Goal: Task Accomplishment & Management: Use online tool/utility

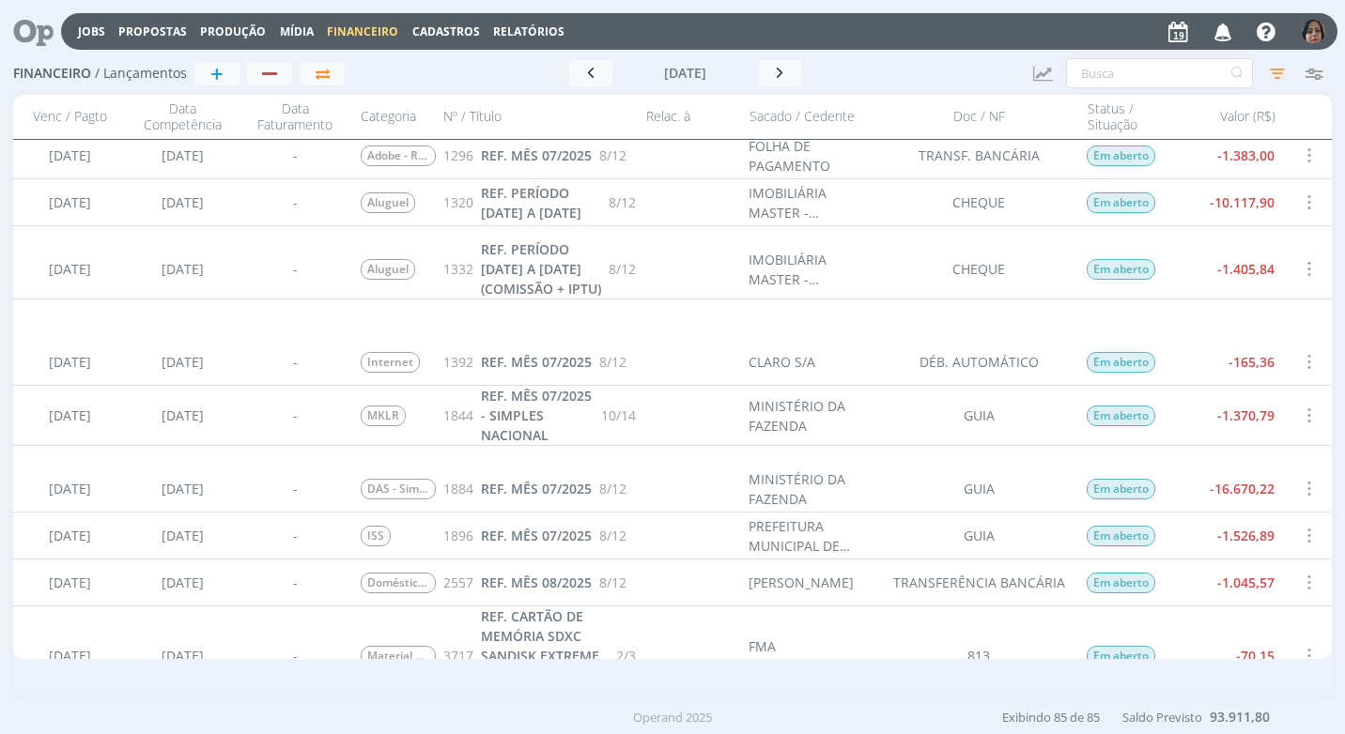
scroll to position [751, 0]
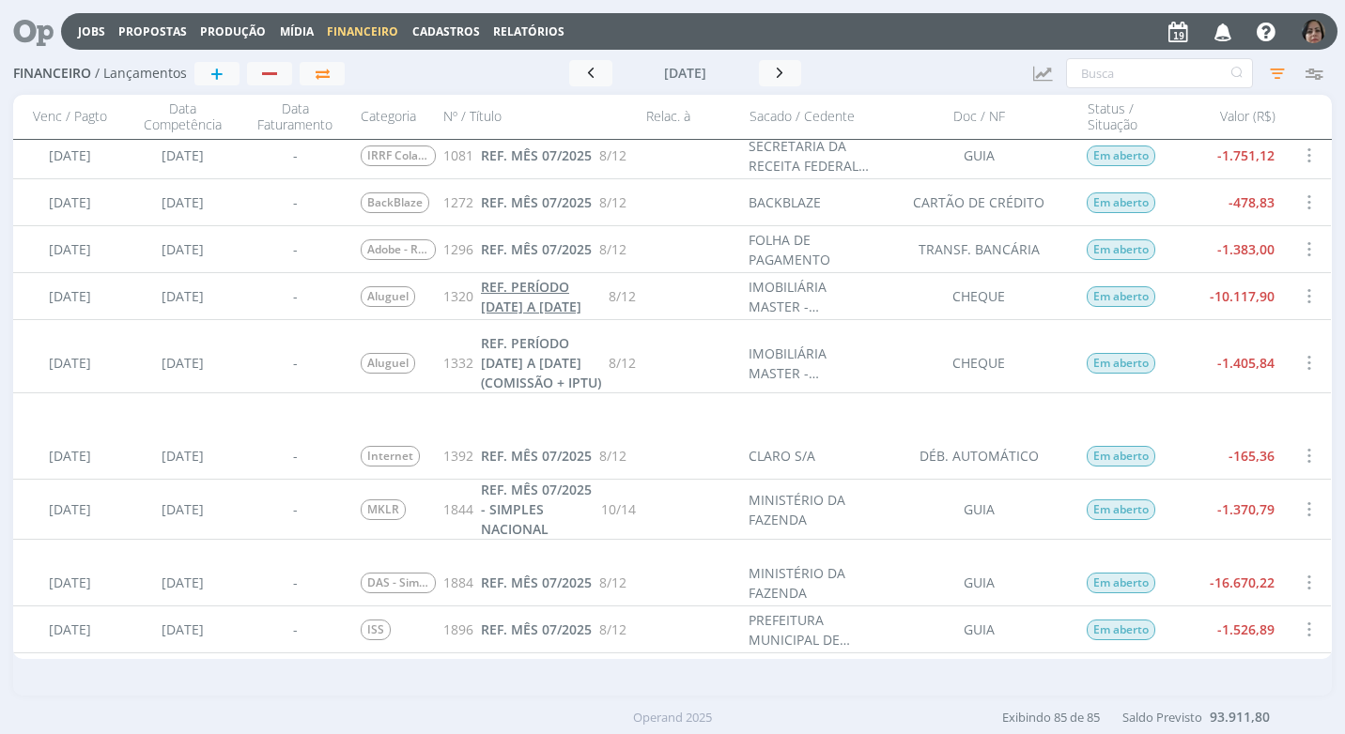
click at [523, 303] on span "REF. PERÍODO [DATE] A [DATE]" at bounding box center [531, 297] width 100 height 38
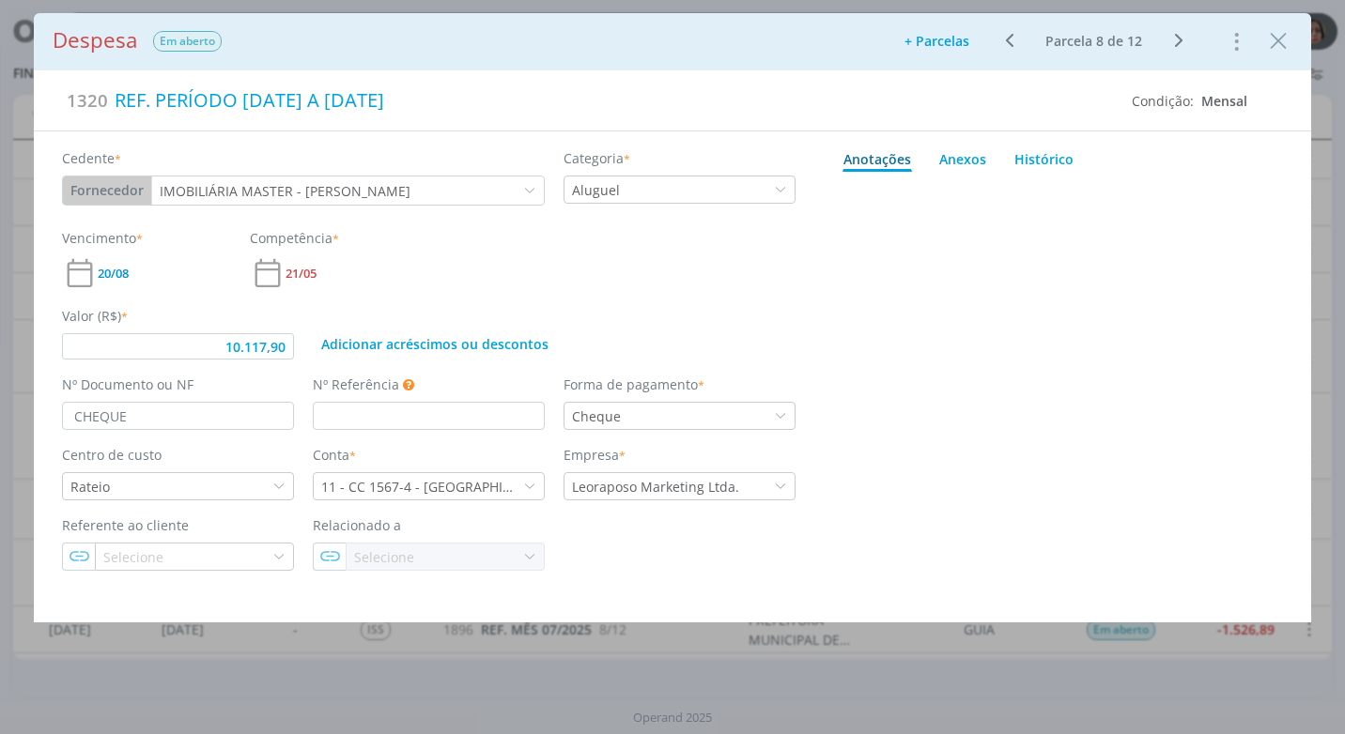
type input "10.117,90"
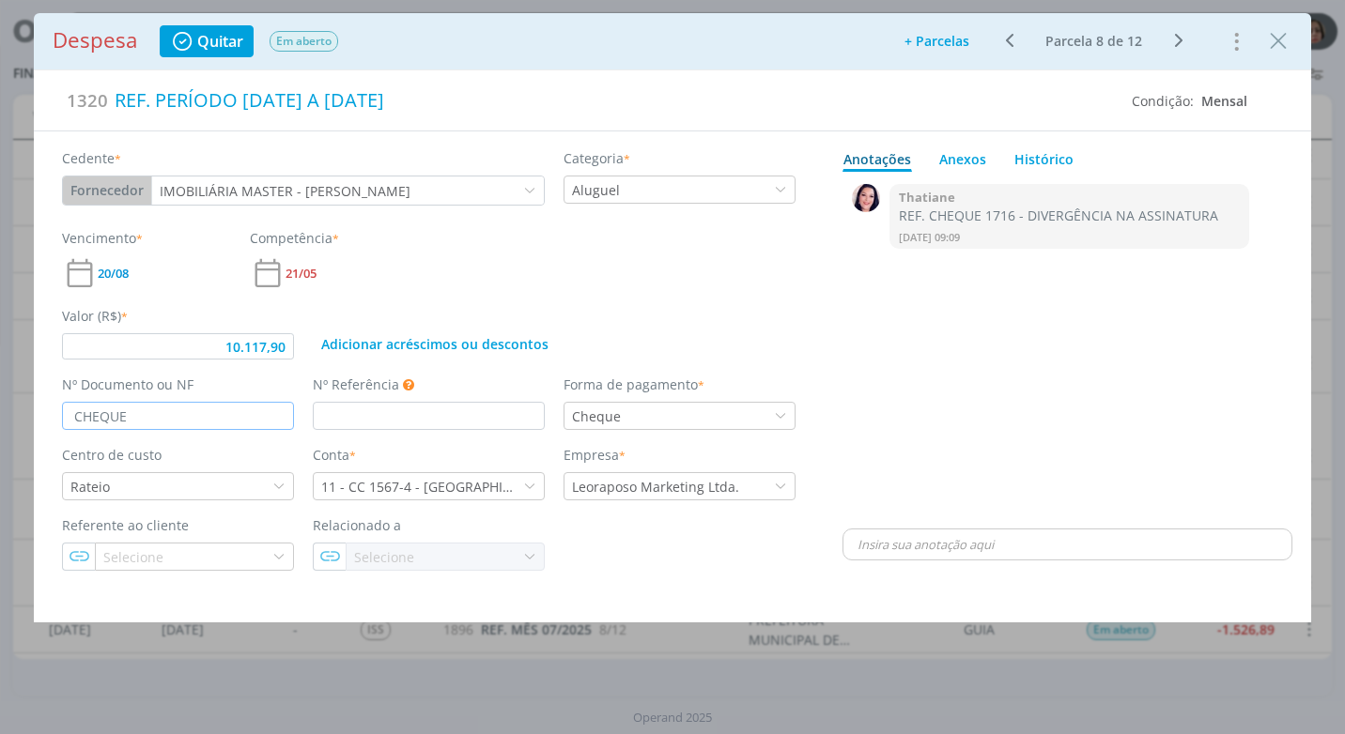
click at [168, 417] on input "CHEQUE" at bounding box center [178, 416] width 232 height 28
type input "CHEQUE"
type input "10.117,90"
type input "CHEQUE 17"
type input "10.117,90"
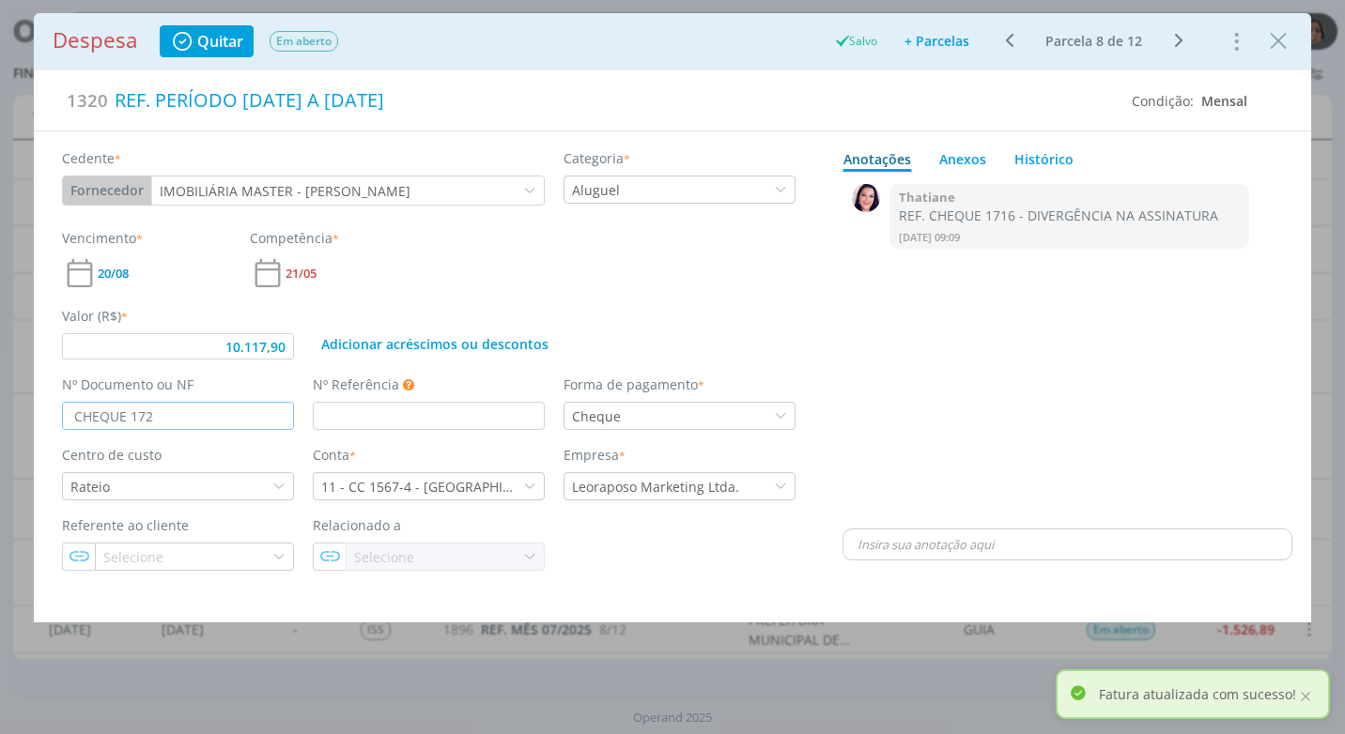
type input "CHEQUE 1727"
type input "10.117,90"
type input "CHEQUE 1727"
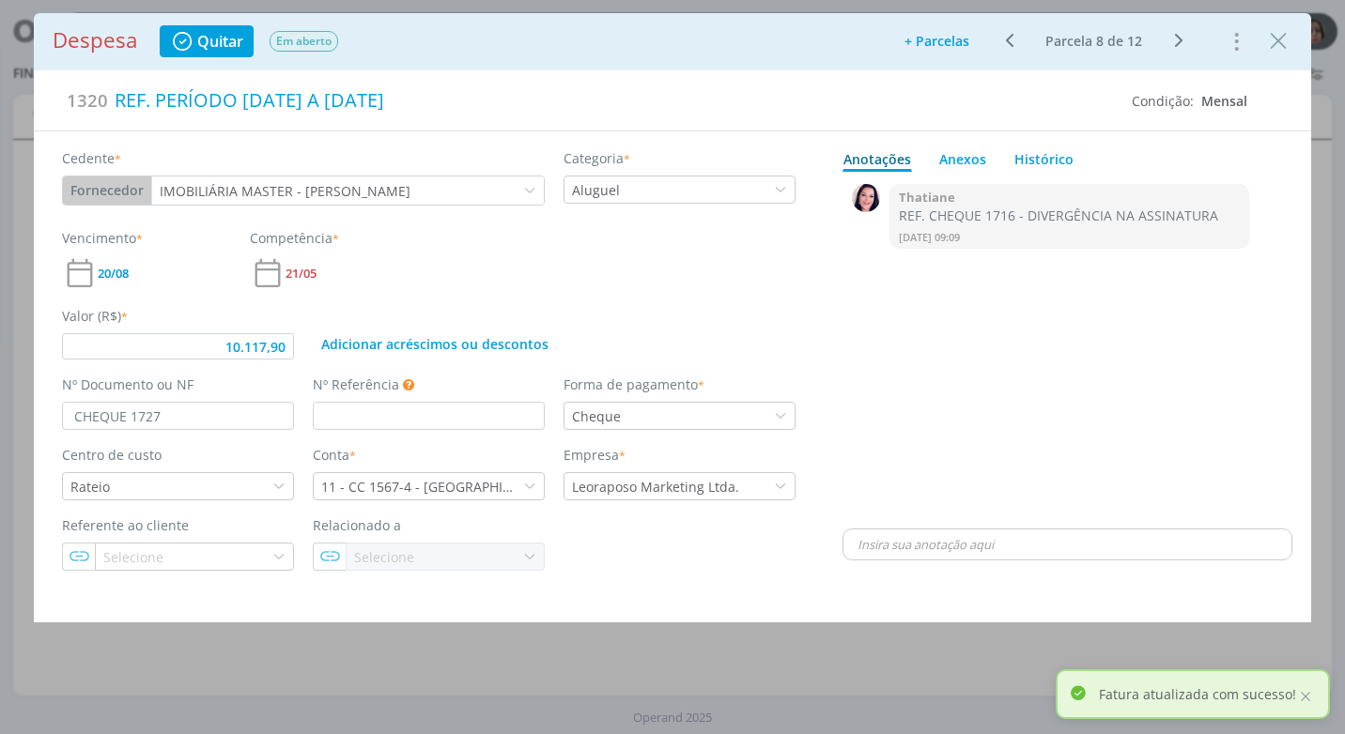
click at [1017, 355] on div "0 Thatiane REF. CHEQUE 1716 - DIVERGÊNCIA NA ASSINATURA [DATE] 09:09 👍" at bounding box center [1067, 352] width 450 height 346
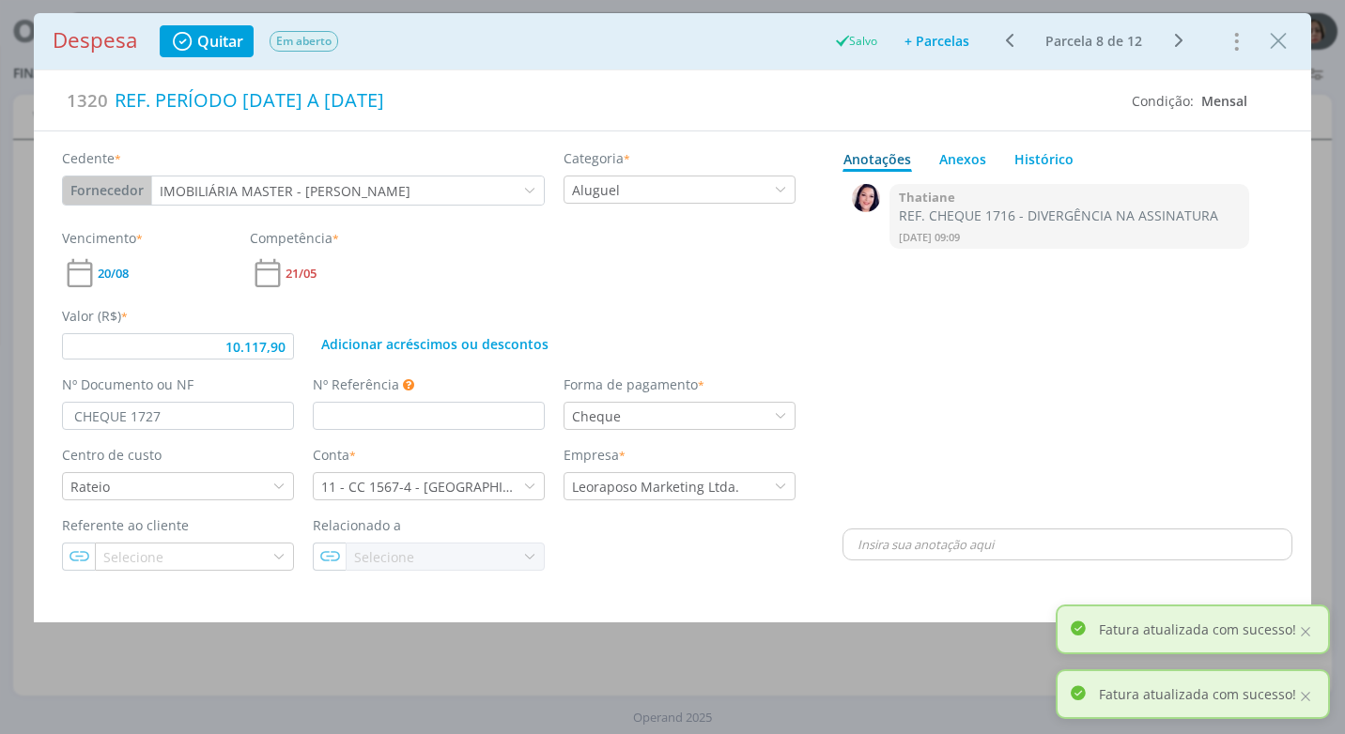
type input "10.117,90"
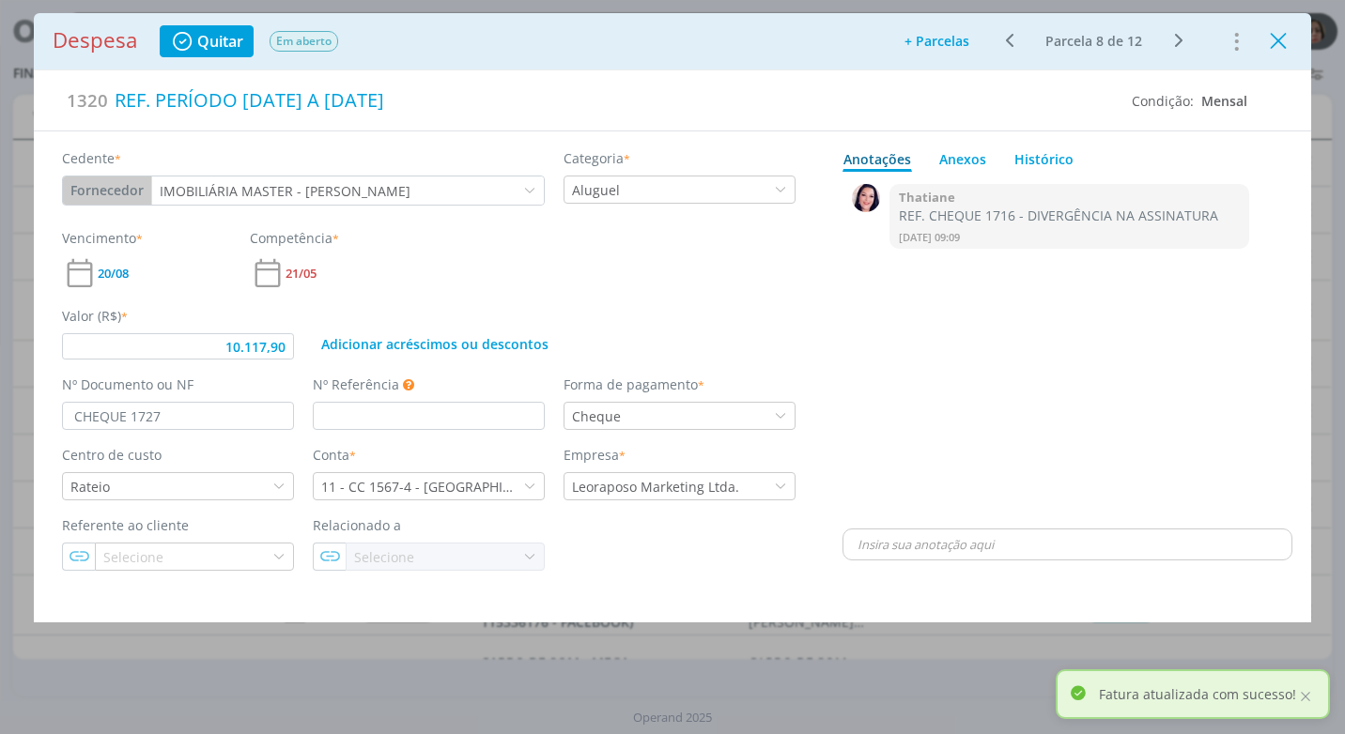
click at [1290, 37] on icon "Close" at bounding box center [1278, 41] width 28 height 28
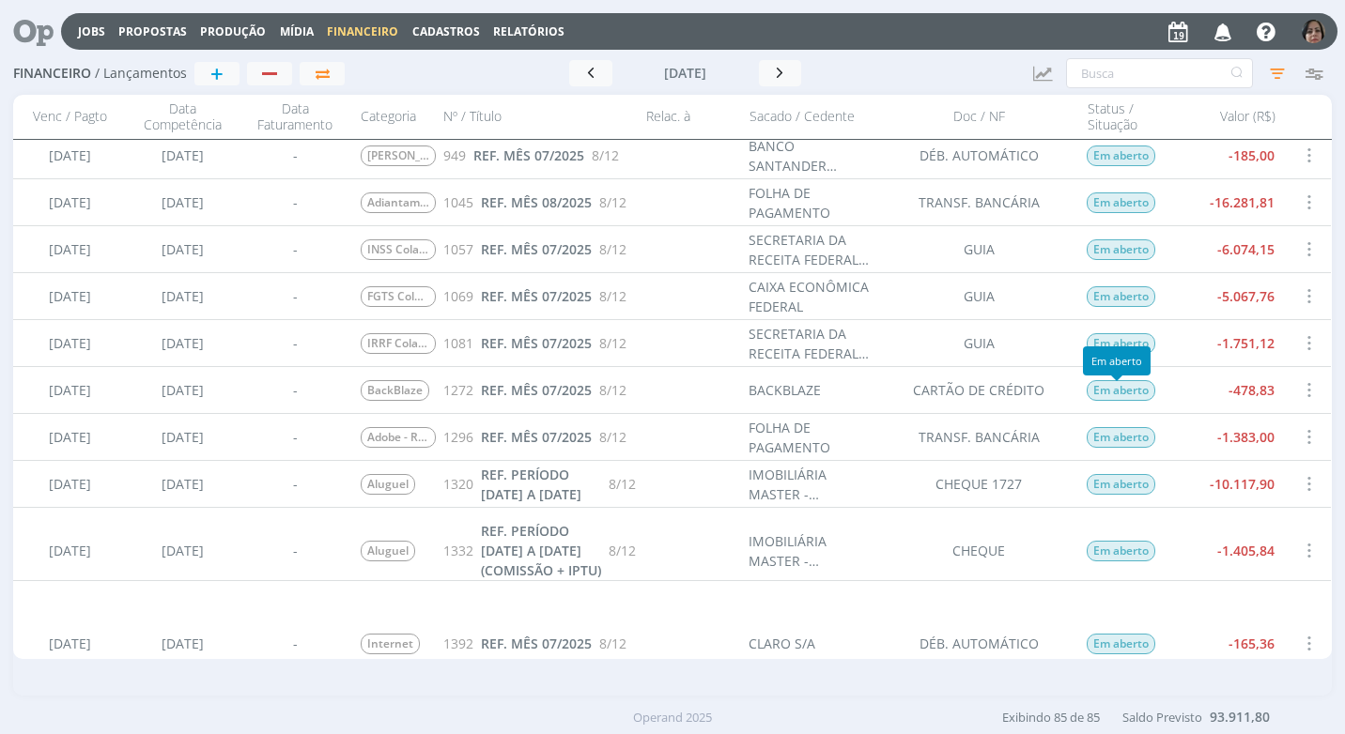
scroll to position [751, 0]
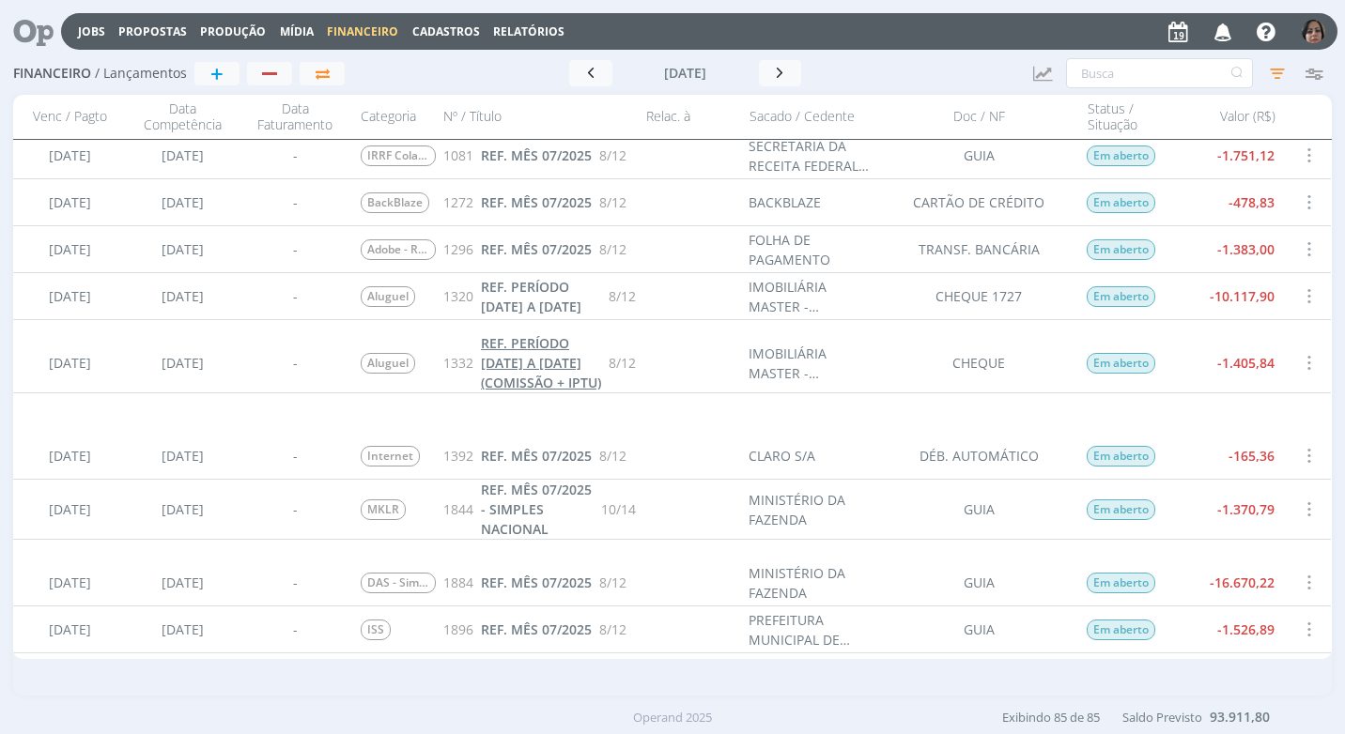
click at [511, 390] on span "REF. PERÍODO [DATE] A [DATE] (COMISSÃO + IPTU)" at bounding box center [541, 362] width 120 height 57
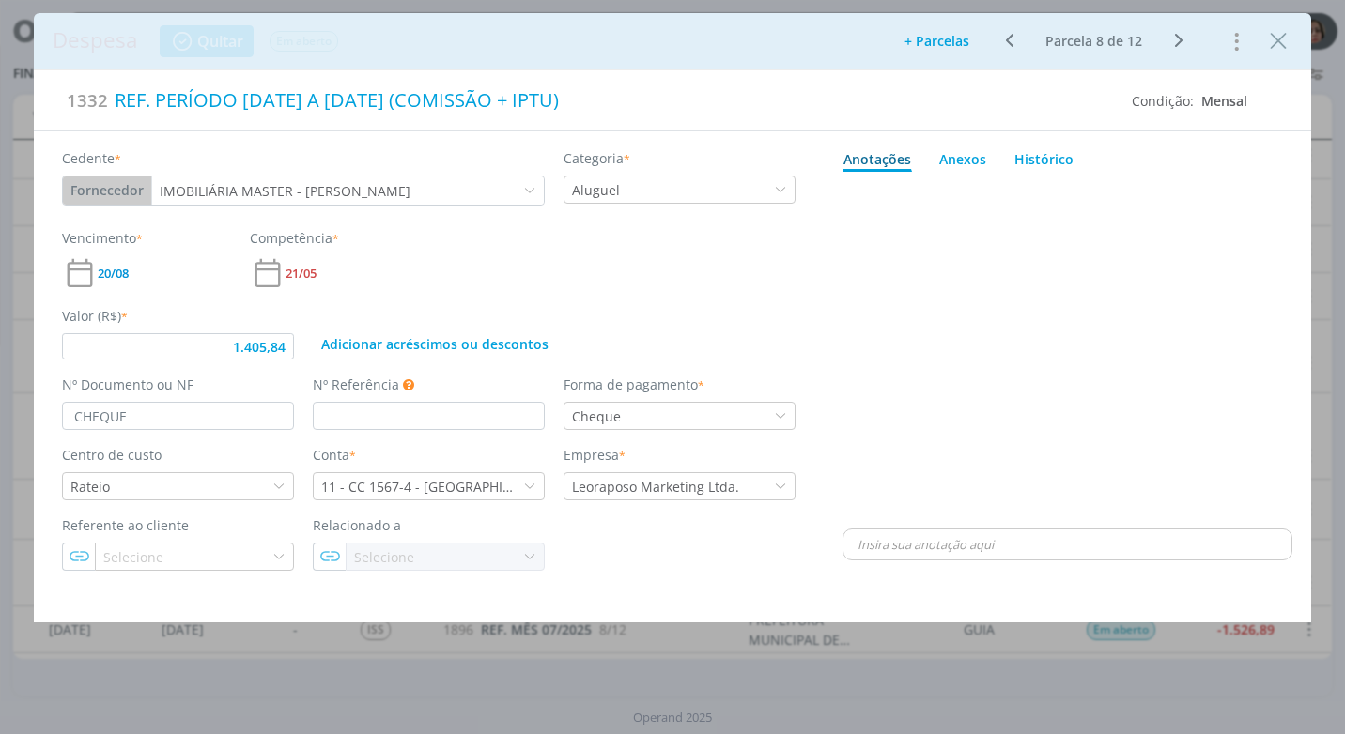
type input "1.405,84"
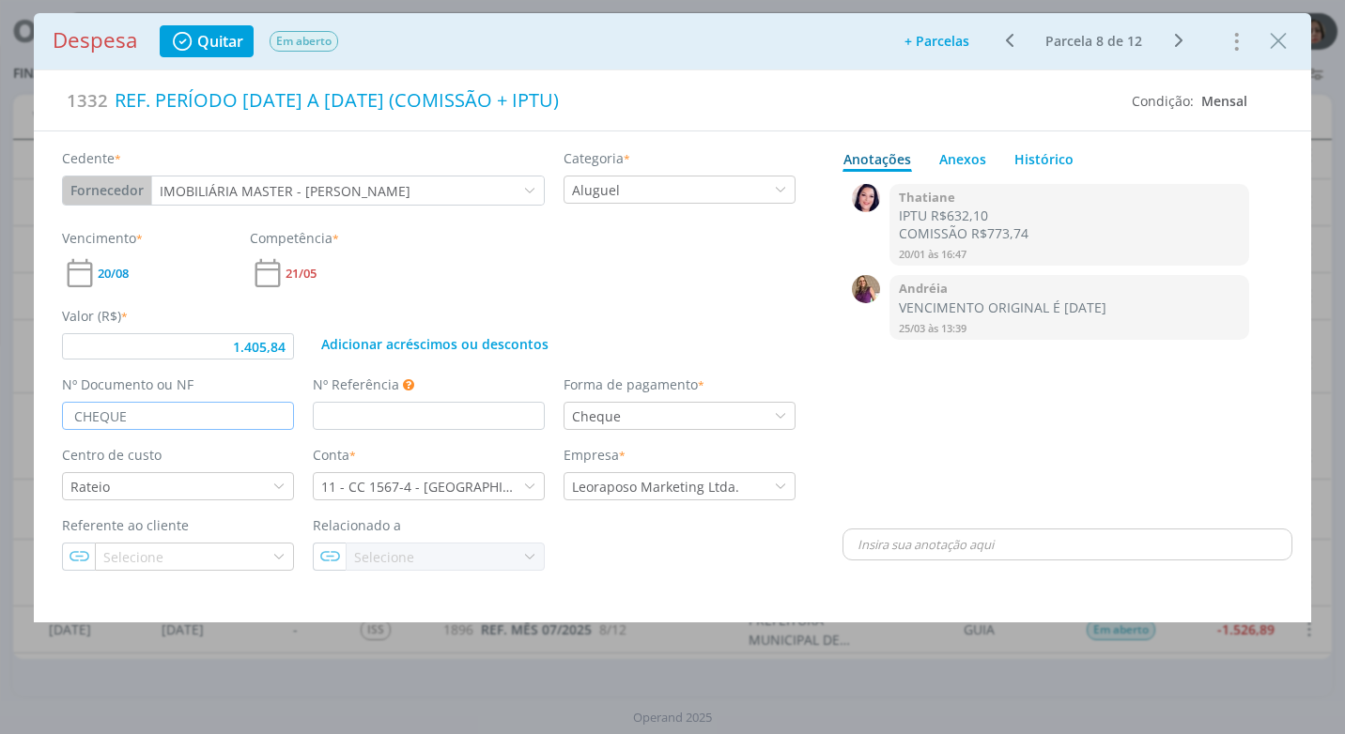
click at [150, 422] on input "CHEQUE" at bounding box center [178, 416] width 232 height 28
type input "CHEQUE 1728"
type input "1.405,84"
type input "CHEQUE 1728"
click at [1124, 519] on div "0 Thatiane IPTU R$632,10 COMISSÃO R$773,74 [DATE] 16:47 👍 0 Andréia VENCIMENTO …" at bounding box center [1067, 352] width 450 height 346
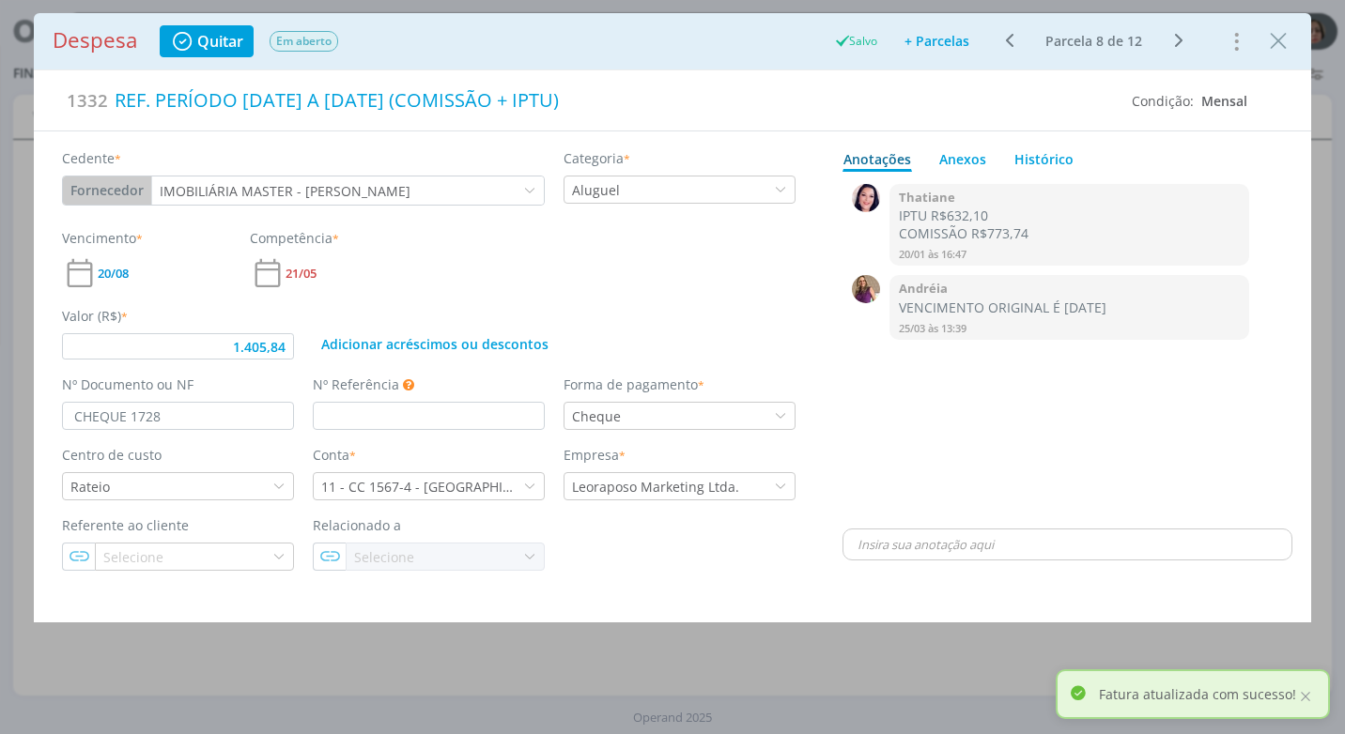
type input "1.405,84"
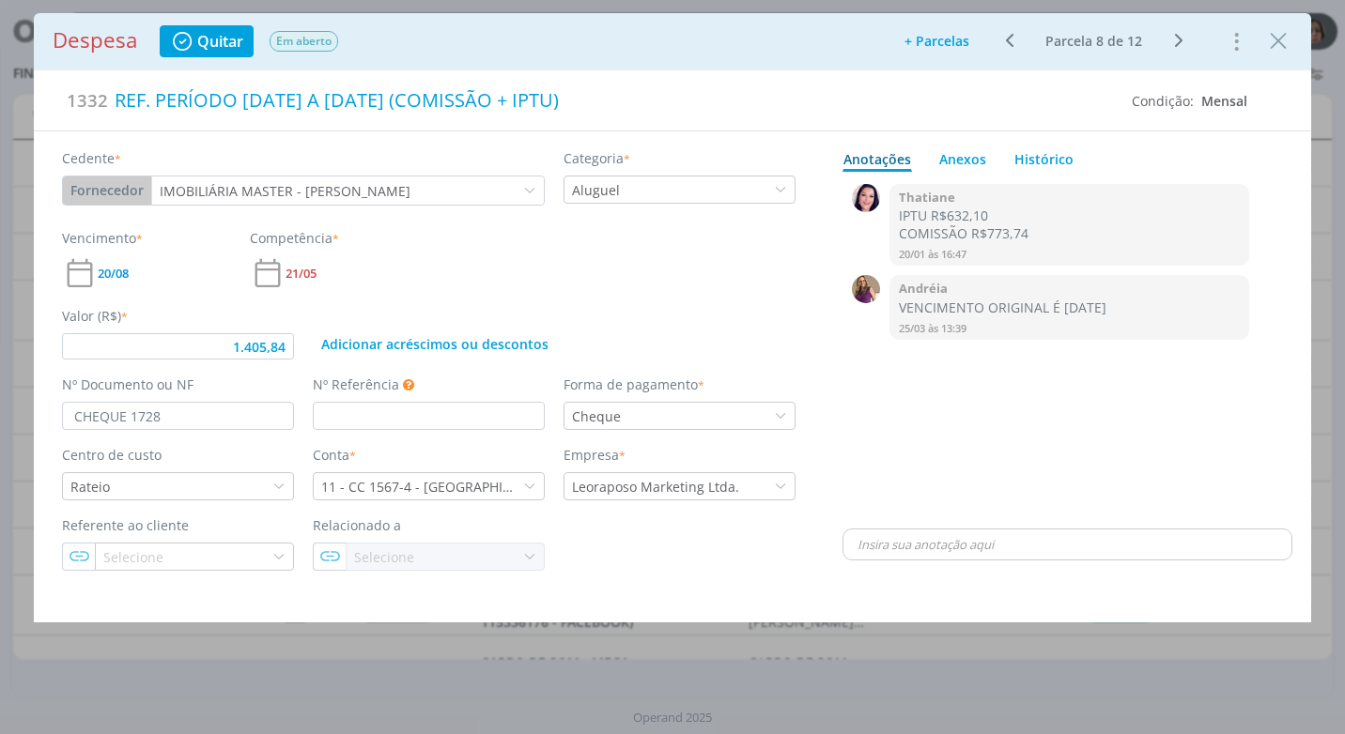
drag, startPoint x: 1273, startPoint y: 45, endPoint x: 1210, endPoint y: 16, distance: 69.3
click at [1273, 45] on icon "Close" at bounding box center [1278, 41] width 28 height 28
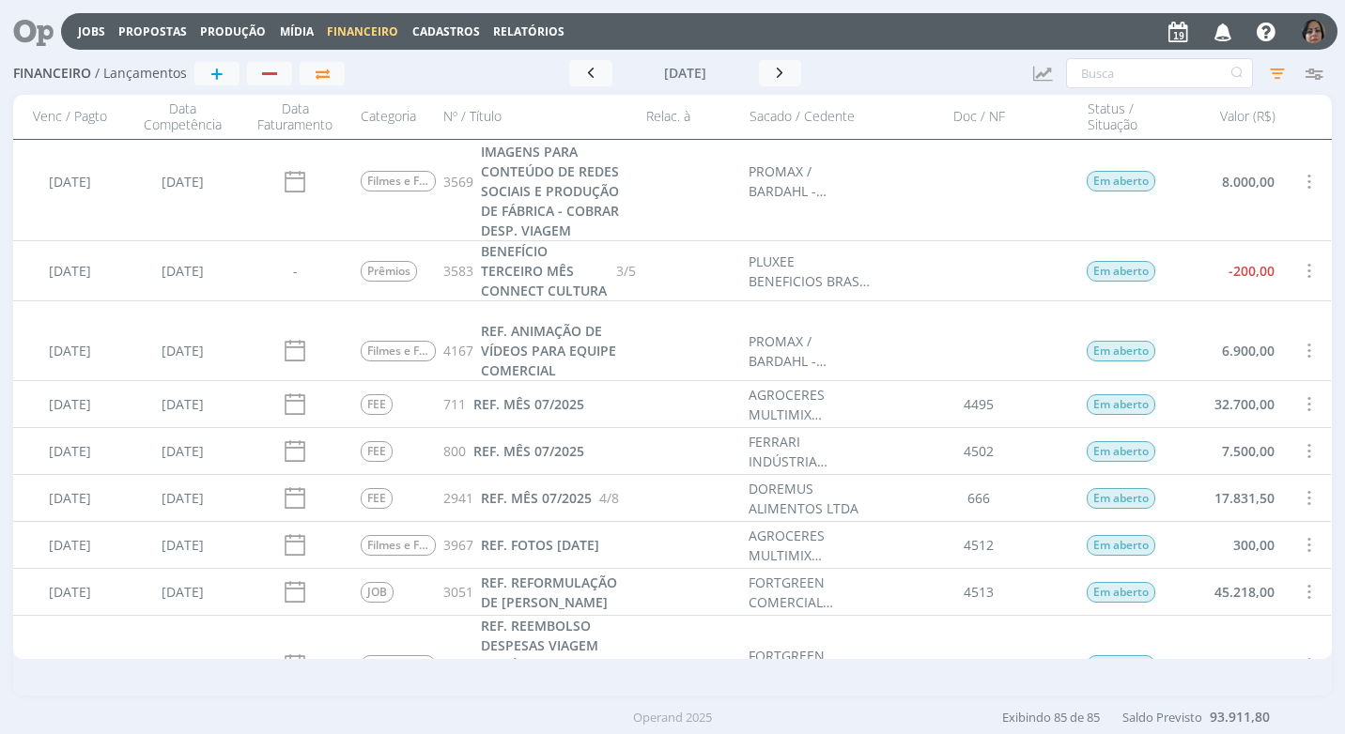
scroll to position [4507, 0]
